Goal: Information Seeking & Learning: Learn about a topic

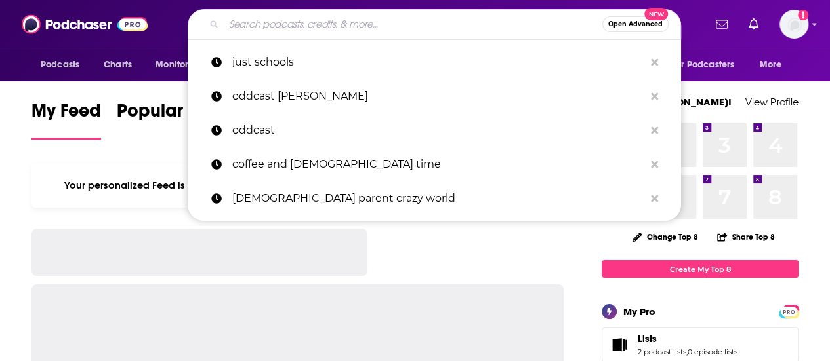
click at [446, 26] on input "Search podcasts, credits, & more..." at bounding box center [413, 24] width 378 height 21
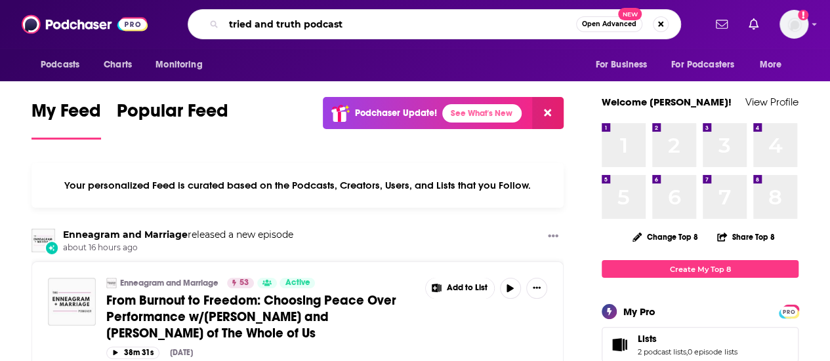
type input "tried and truth podcast"
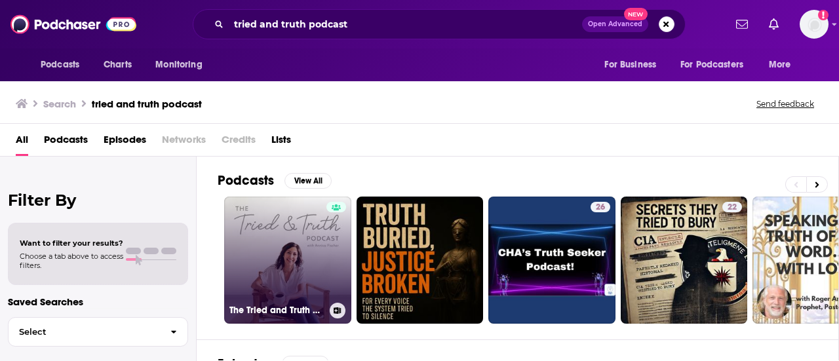
click at [315, 265] on link "The Tried and Truth Podcast with [PERSON_NAME]" at bounding box center [287, 260] width 127 height 127
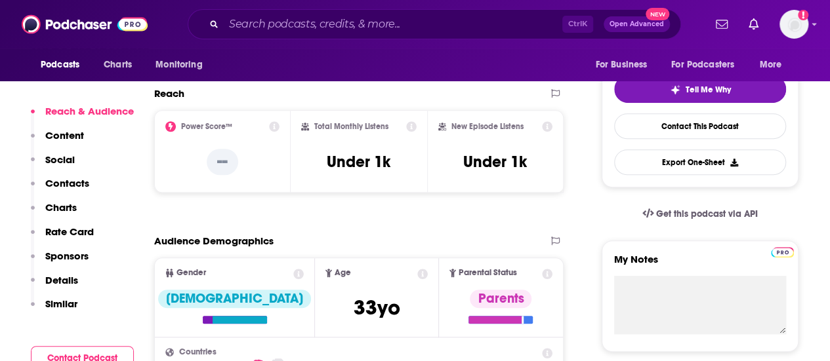
scroll to position [298, 0]
